Goal: Information Seeking & Learning: Understand process/instructions

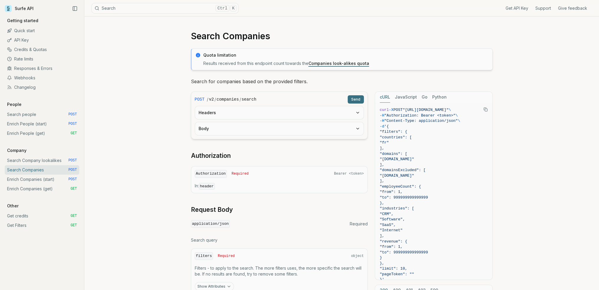
click at [334, 62] on link "Companies look-alikes quota" at bounding box center [338, 63] width 61 height 5
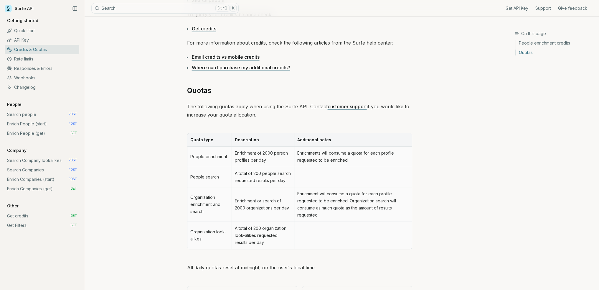
scroll to position [223, 0]
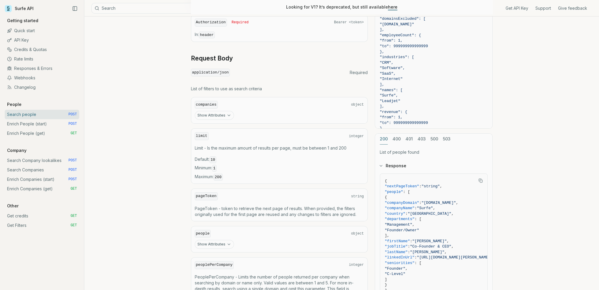
scroll to position [177, 0]
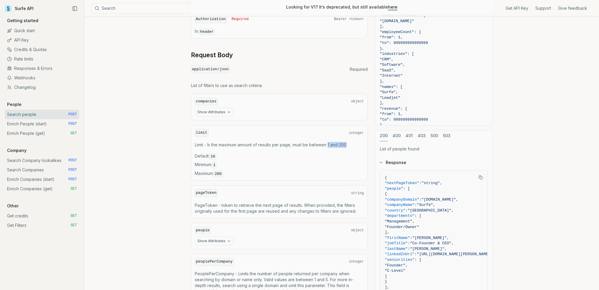
drag, startPoint x: 329, startPoint y: 143, endPoint x: 348, endPoint y: 146, distance: 18.7
click at [348, 146] on p "Limit - Is the maximum amount of results per page, must be between 1 and 200" at bounding box center [279, 145] width 169 height 6
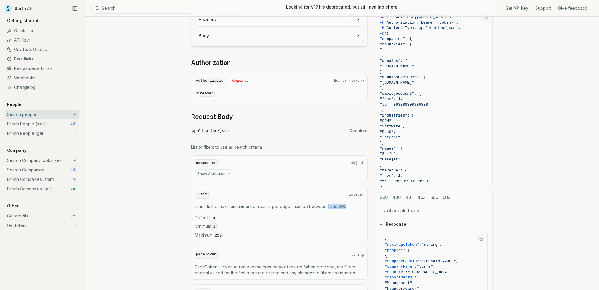
scroll to position [0, 0]
